Goal: Complete application form

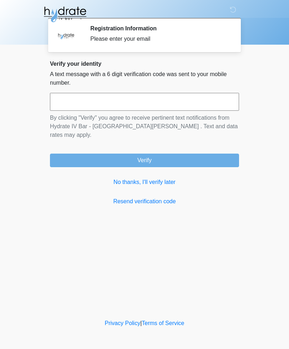
click at [142, 101] on input "text" at bounding box center [144, 102] width 189 height 18
click at [98, 101] on input "text" at bounding box center [144, 102] width 189 height 18
type input "******"
click at [179, 153] on button "Verify" at bounding box center [144, 160] width 189 height 14
click at [162, 153] on button "Verify" at bounding box center [144, 160] width 189 height 14
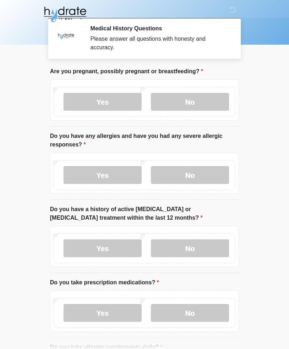
click at [208, 102] on label "No" at bounding box center [190, 102] width 78 height 18
click at [201, 177] on label "No" at bounding box center [190, 175] width 78 height 18
click at [111, 244] on label "Yes" at bounding box center [103, 248] width 78 height 18
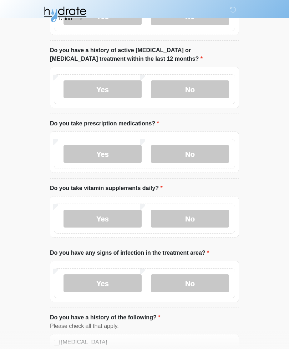
scroll to position [158, 0]
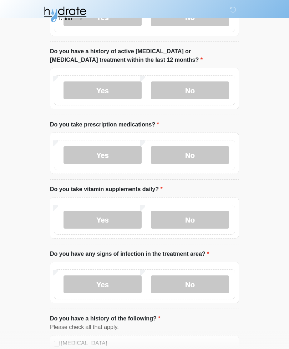
click at [210, 216] on label "No" at bounding box center [190, 220] width 78 height 18
click at [212, 283] on label "No" at bounding box center [190, 284] width 78 height 18
click at [112, 150] on label "Yes" at bounding box center [103, 155] width 78 height 18
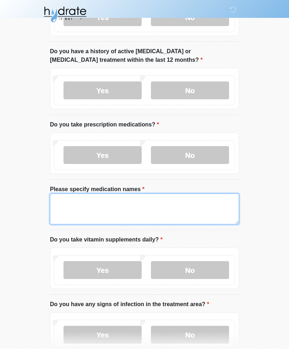
click at [112, 205] on textarea "Please specify medication names" at bounding box center [144, 208] width 189 height 31
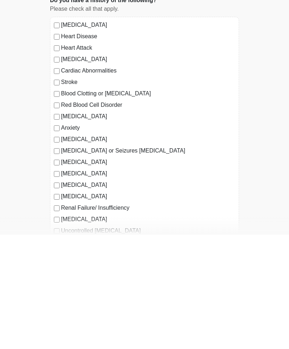
scroll to position [412, 0]
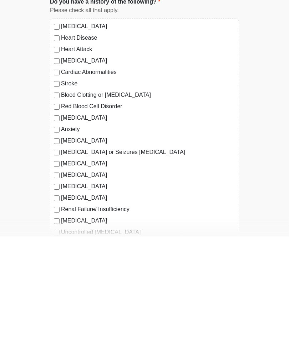
type textarea "**********"
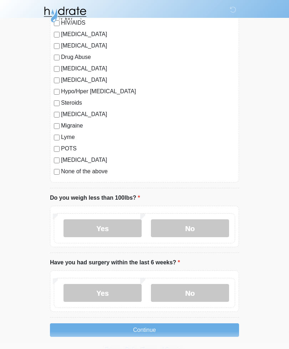
scroll to position [747, 0]
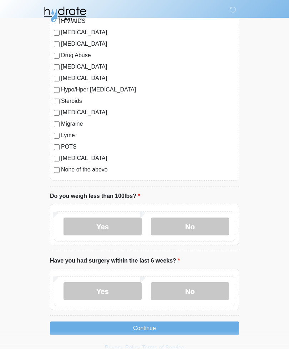
click at [212, 223] on label "No" at bounding box center [190, 226] width 78 height 18
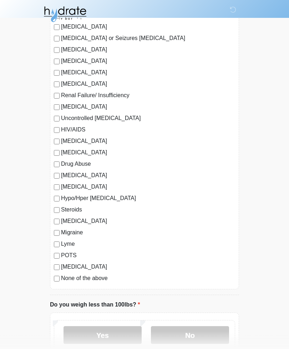
scroll to position [659, 0]
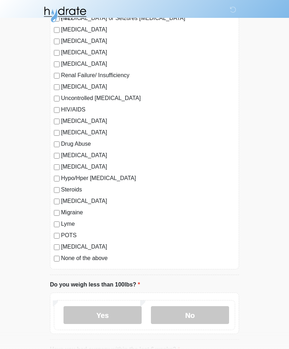
click at [208, 310] on label "No" at bounding box center [190, 315] width 78 height 18
click at [200, 310] on label "No" at bounding box center [190, 315] width 78 height 18
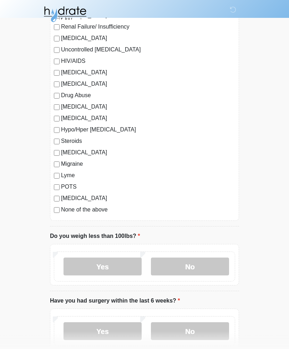
scroll to position [709, 0]
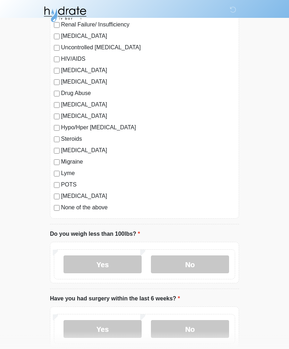
click at [205, 264] on label "No" at bounding box center [190, 265] width 78 height 18
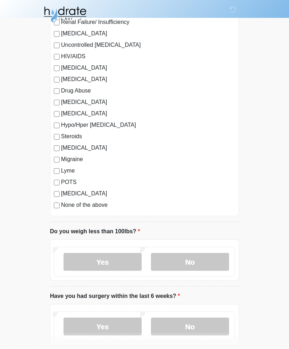
scroll to position [747, 0]
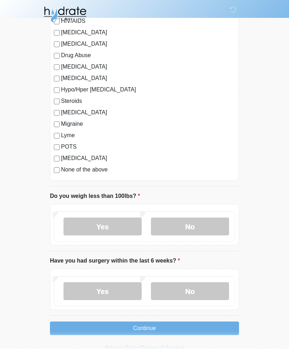
click at [211, 286] on label "No" at bounding box center [190, 291] width 78 height 18
click at [202, 325] on button "Continue" at bounding box center [144, 328] width 189 height 14
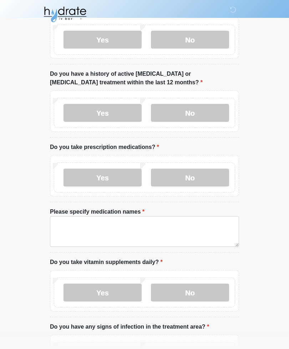
scroll to position [0, 0]
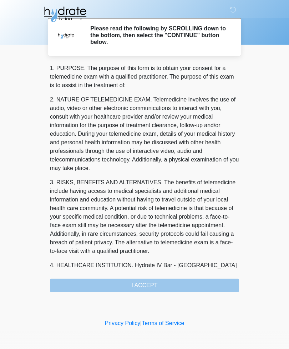
click at [168, 281] on div "1. PURPOSE. The purpose of this form is to obtain your consent for a telemedici…" at bounding box center [144, 178] width 189 height 228
click at [148, 284] on div "1. PURPOSE. The purpose of this form is to obtain your consent for a telemedici…" at bounding box center [144, 178] width 189 height 228
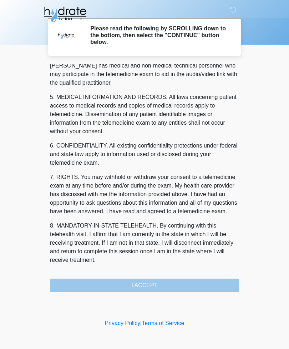
scroll to position [217, 0]
click at [151, 287] on button "I ACCEPT" at bounding box center [144, 285] width 189 height 14
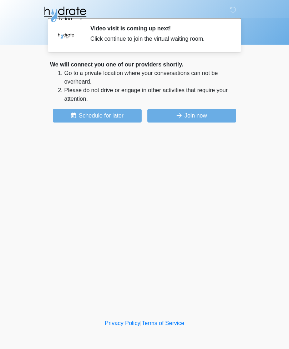
click at [209, 114] on button "Join now" at bounding box center [191, 116] width 89 height 14
